Goal: Transaction & Acquisition: Purchase product/service

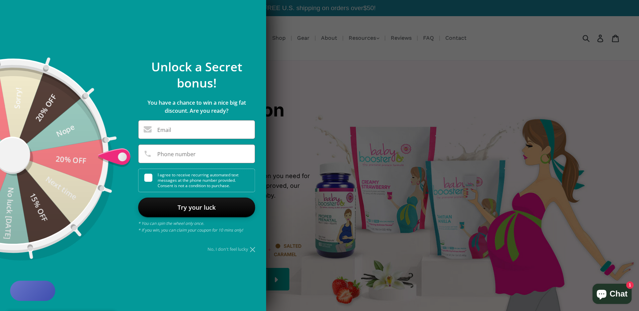
click at [253, 251] on icon at bounding box center [252, 249] width 5 height 5
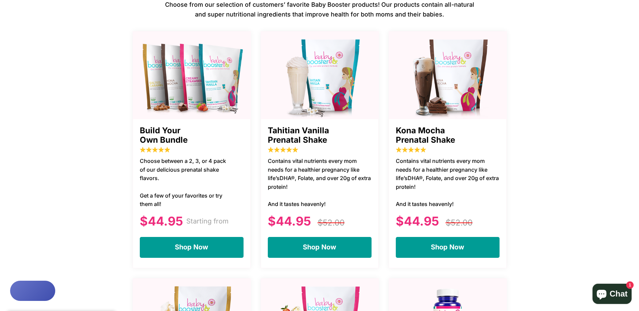
scroll to position [438, 0]
click at [309, 82] on img at bounding box center [320, 77] width 118 height 84
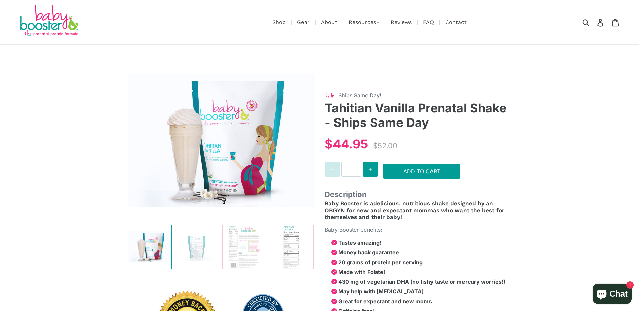
select select "******"
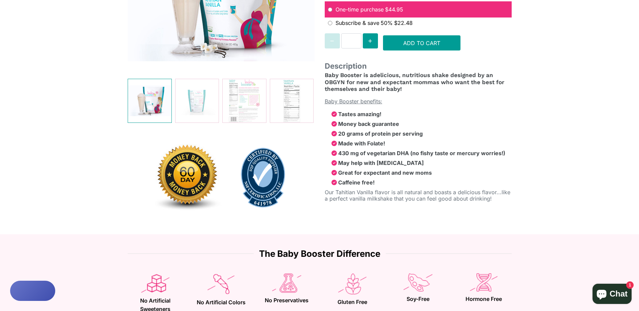
scroll to position [139, 0]
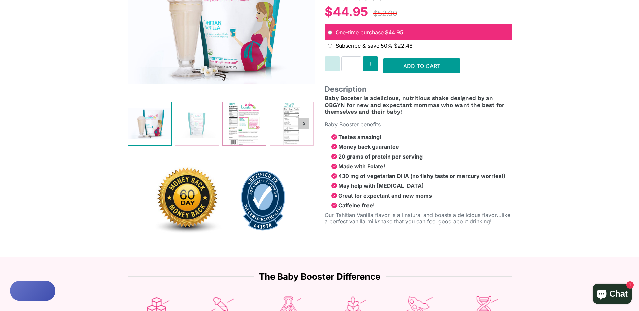
click at [247, 122] on img at bounding box center [244, 123] width 43 height 43
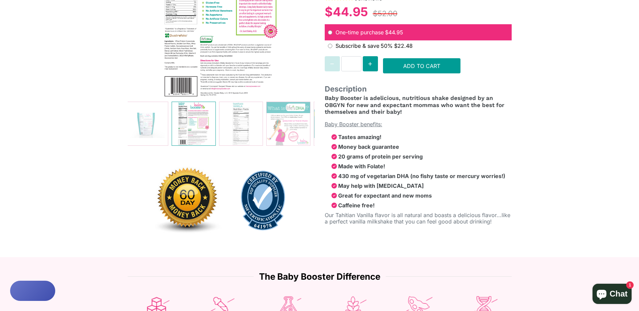
click at [204, 67] on img at bounding box center [221, 18] width 187 height 162
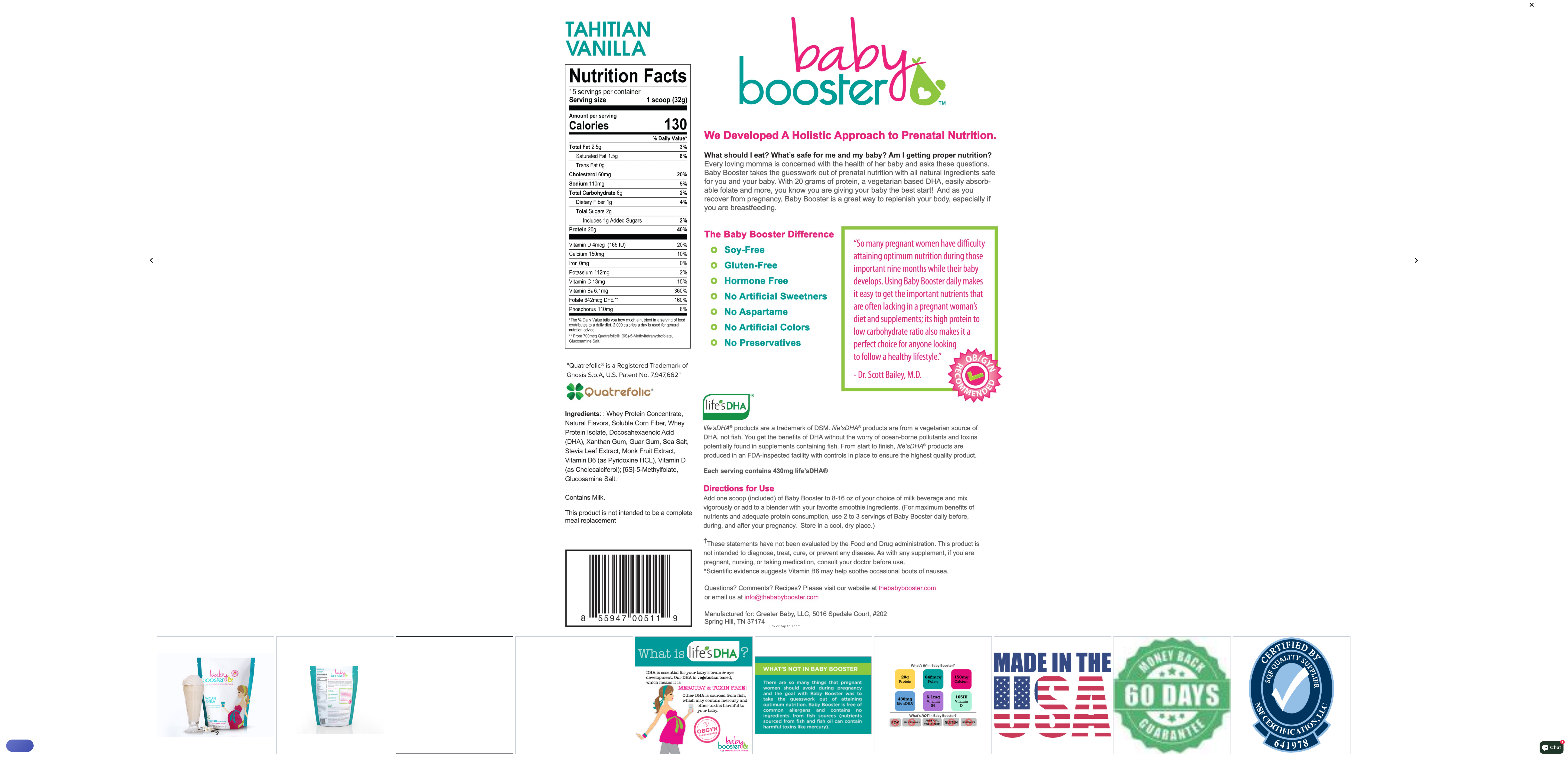
scroll to position [29, 0]
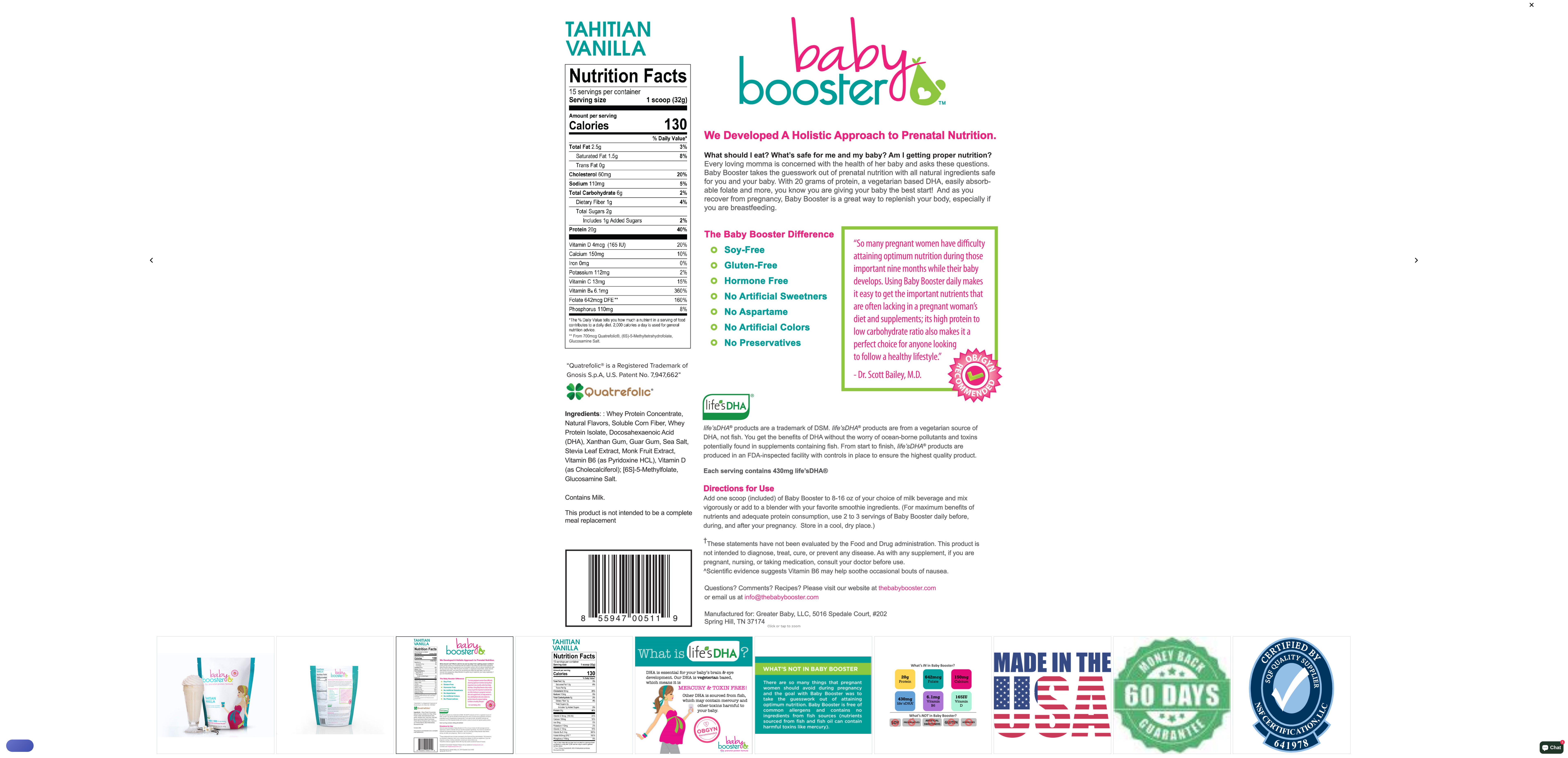
click at [389, 189] on img at bounding box center [784, 322] width 449 height 624
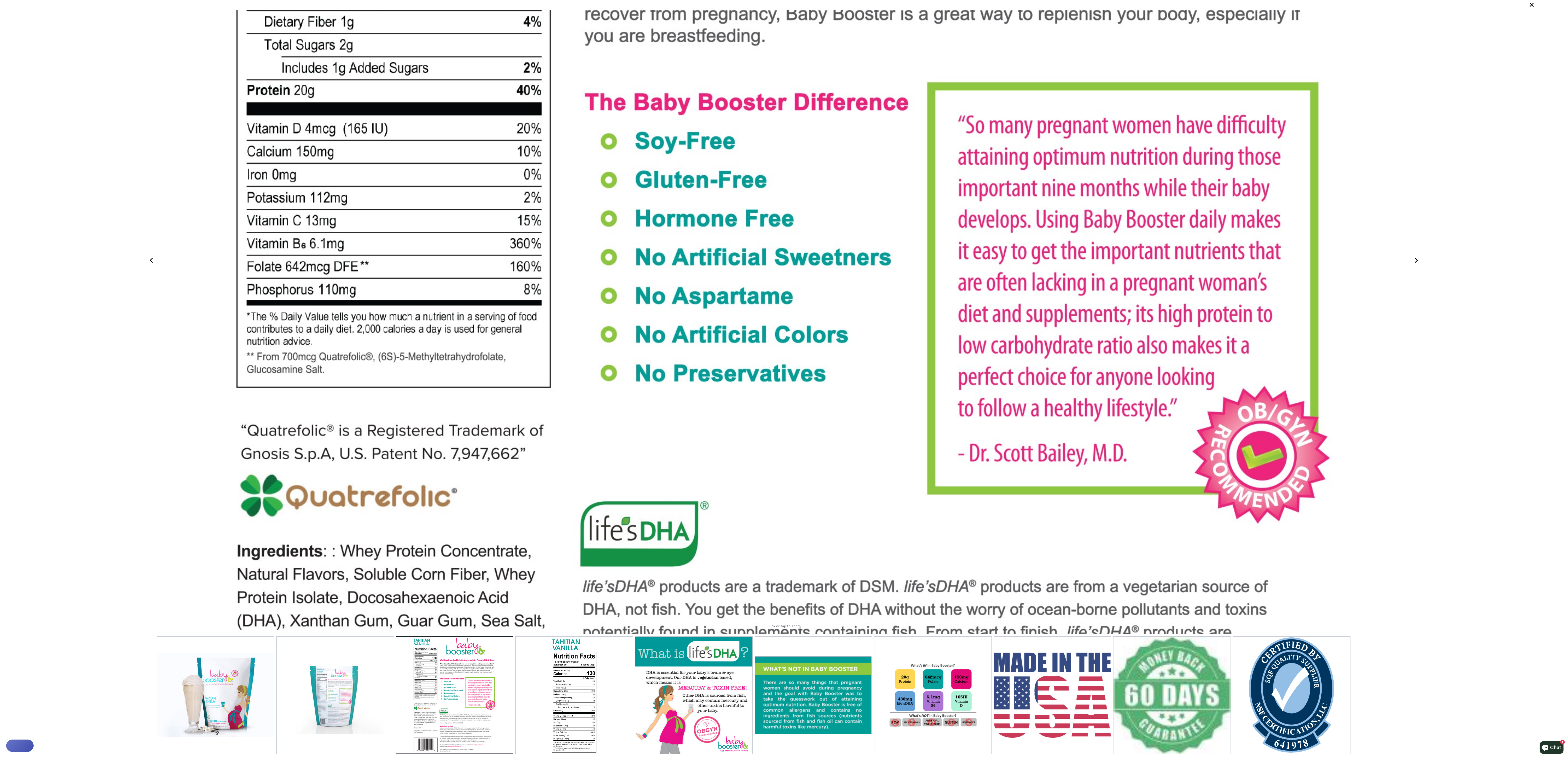
click at [389, 189] on img at bounding box center [783, 322] width 1123 height 1560
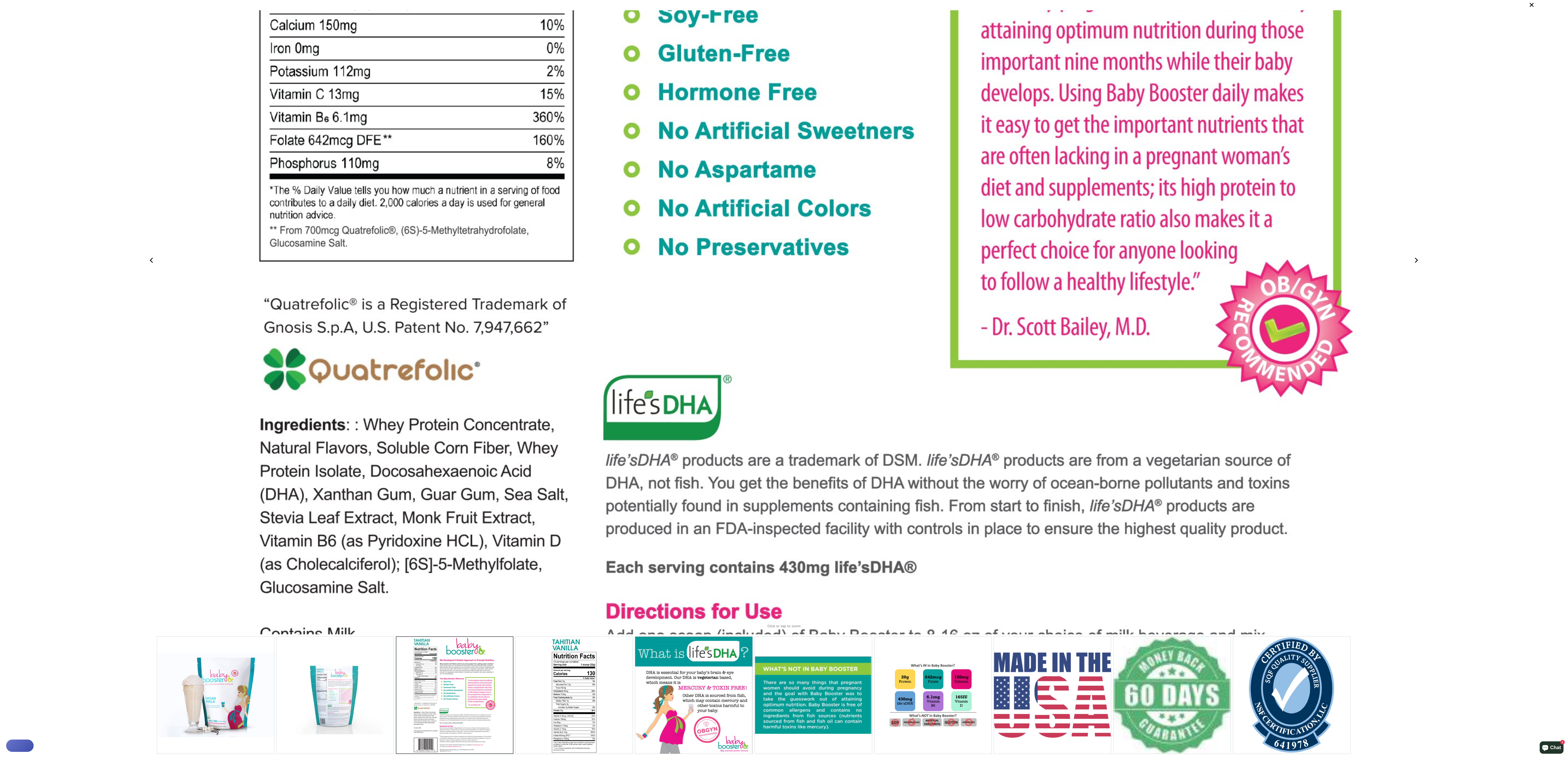
drag, startPoint x: 677, startPoint y: 321, endPoint x: 681, endPoint y: 191, distance: 130.1
click at [389, 189] on img at bounding box center [807, 196] width 1123 height 1560
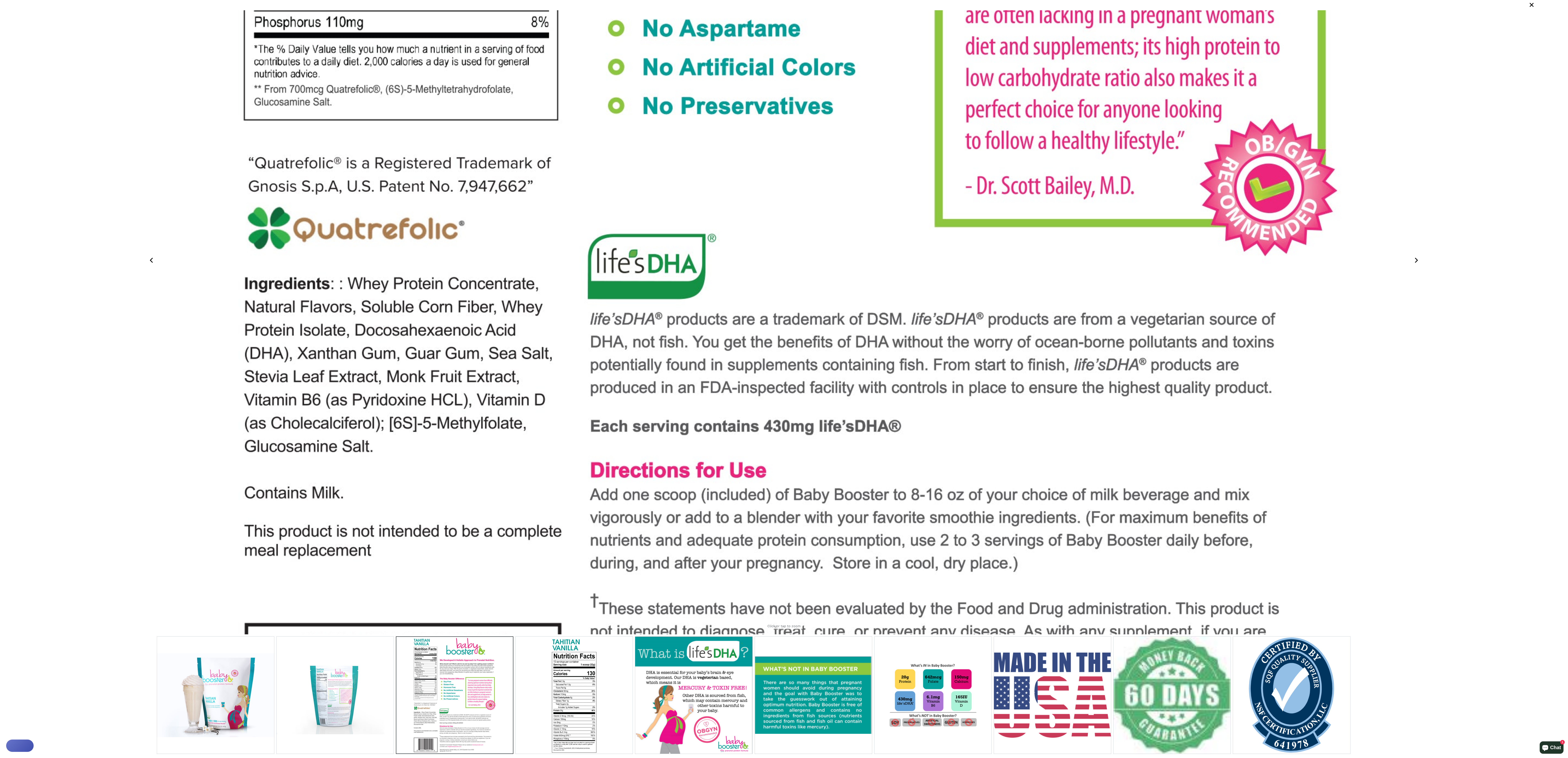
drag, startPoint x: 461, startPoint y: 586, endPoint x: 446, endPoint y: 446, distance: 140.8
click at [389, 189] on img at bounding box center [791, 55] width 1123 height 1560
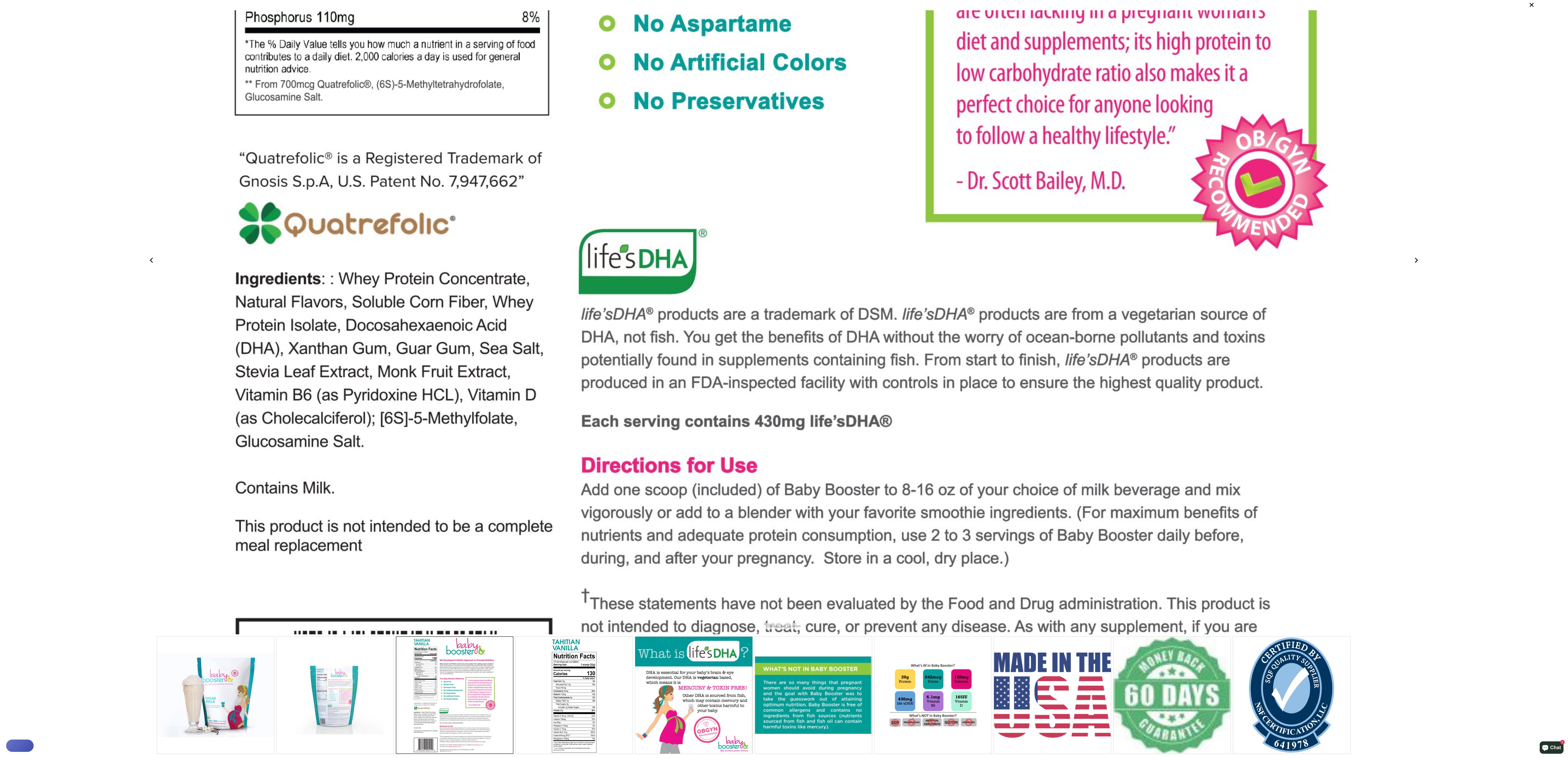
drag, startPoint x: 536, startPoint y: 506, endPoint x: 527, endPoint y: 487, distance: 21.0
click at [389, 189] on img at bounding box center [782, 50] width 1123 height 1560
